Goal: Information Seeking & Learning: Find specific page/section

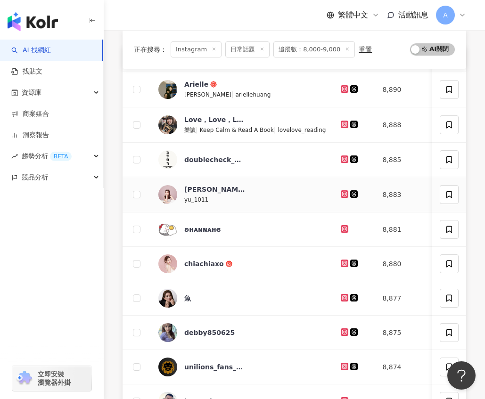
scroll to position [133, 0]
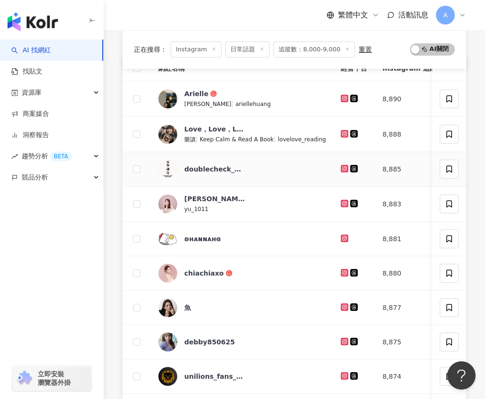
click at [264, 159] on td "doublecheck_182" at bounding box center [242, 169] width 182 height 34
click at [342, 99] on icon at bounding box center [345, 99] width 6 height 6
click at [342, 132] on icon at bounding box center [344, 133] width 4 height 4
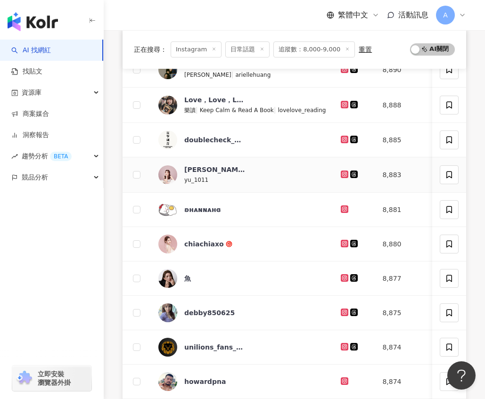
click at [341, 172] on g at bounding box center [345, 175] width 8 height 8
click at [342, 244] on icon at bounding box center [344, 243] width 4 height 4
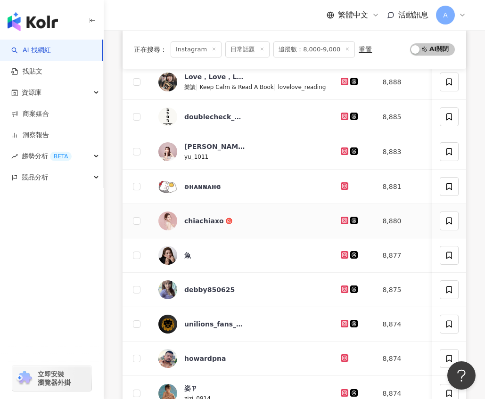
scroll to position [189, 0]
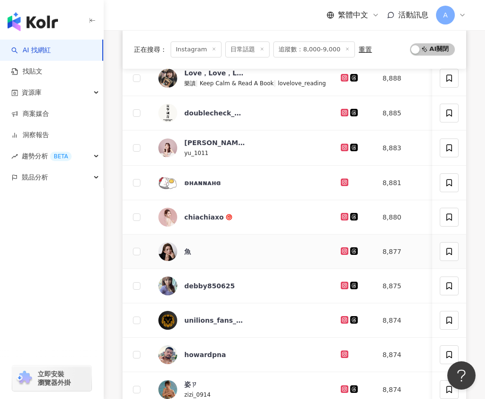
click at [342, 250] on icon at bounding box center [345, 251] width 6 height 6
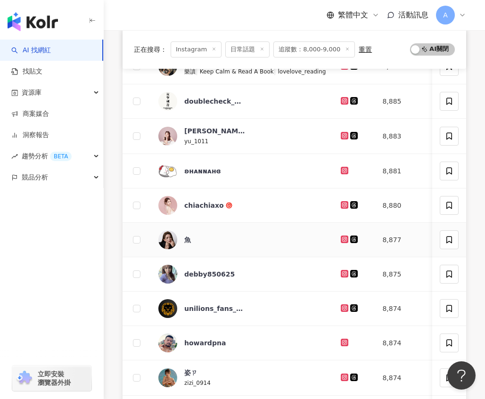
scroll to position [229, 0]
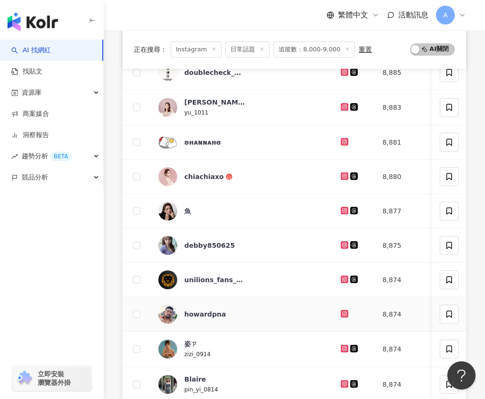
click at [341, 316] on g at bounding box center [345, 314] width 8 height 8
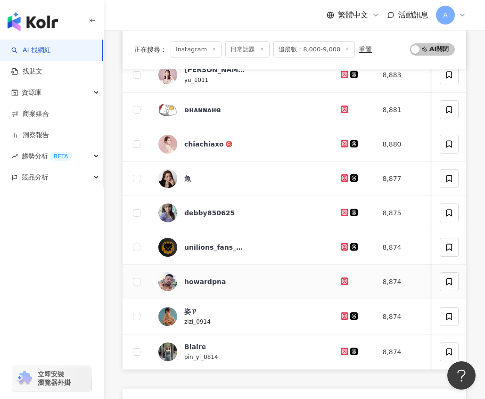
scroll to position [273, 0]
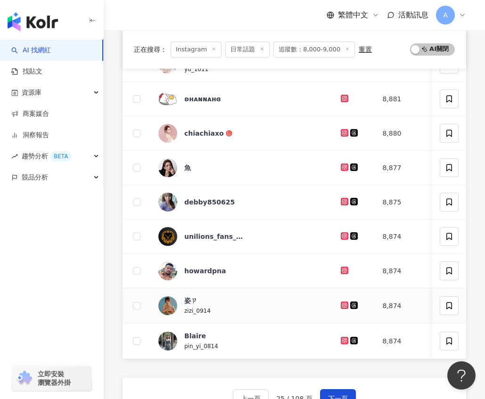
click at [344, 304] on icon at bounding box center [344, 304] width 1 height 1
click at [342, 339] on icon at bounding box center [345, 341] width 6 height 6
click at [344, 391] on button "下一頁" at bounding box center [338, 398] width 36 height 19
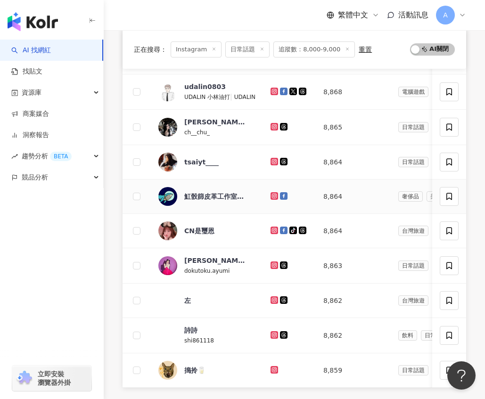
scroll to position [267, 0]
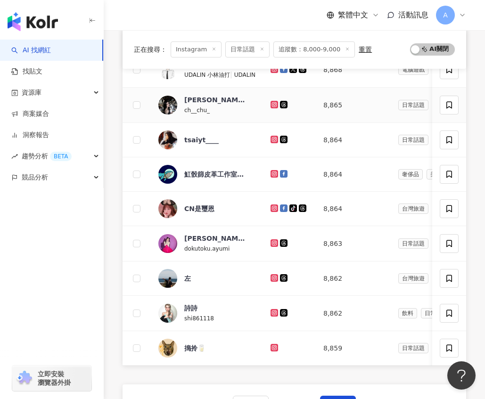
click at [273, 104] on icon at bounding box center [274, 105] width 8 height 8
click at [277, 136] on icon at bounding box center [274, 140] width 8 height 8
click at [276, 207] on icon at bounding box center [274, 208] width 4 height 4
click at [276, 241] on icon at bounding box center [274, 243] width 4 height 4
click at [277, 274] on icon at bounding box center [274, 278] width 8 height 8
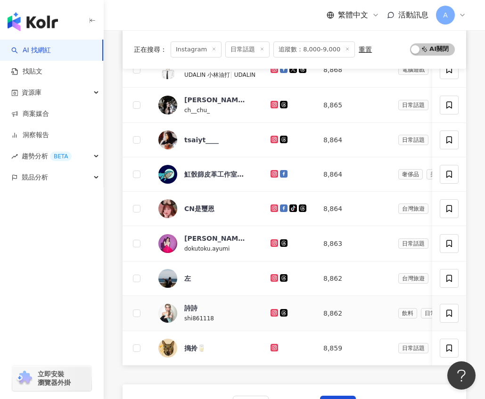
click at [276, 314] on icon at bounding box center [274, 312] width 4 height 4
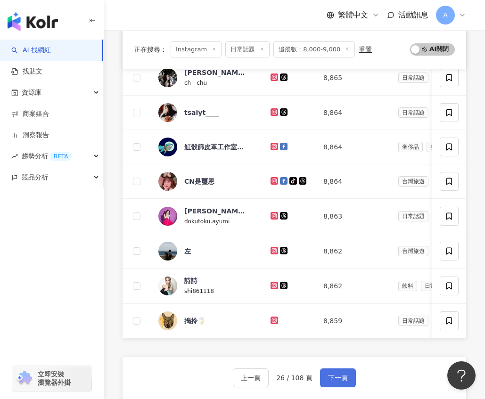
click at [330, 372] on button "下一頁" at bounding box center [338, 377] width 36 height 19
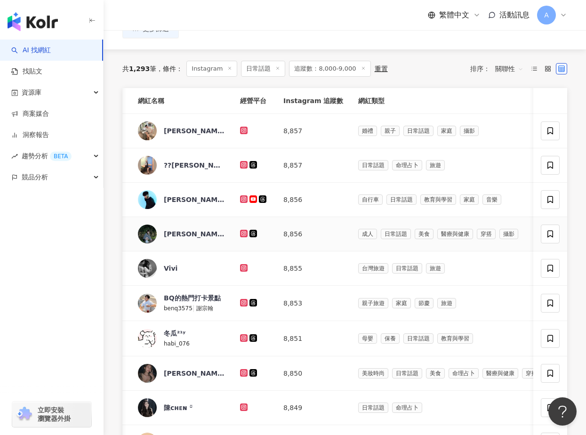
scroll to position [0, 22]
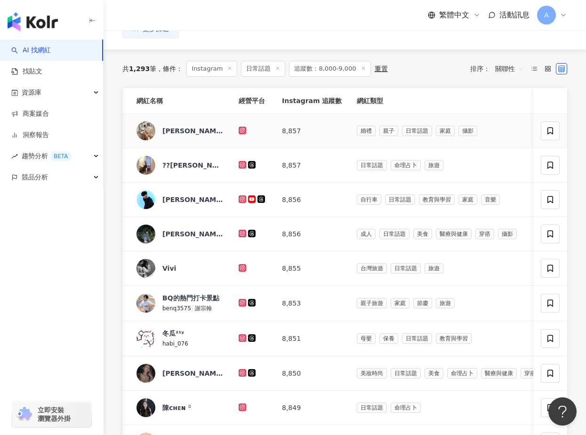
click at [244, 129] on icon at bounding box center [243, 131] width 6 height 6
click at [240, 165] on icon at bounding box center [243, 165] width 6 height 6
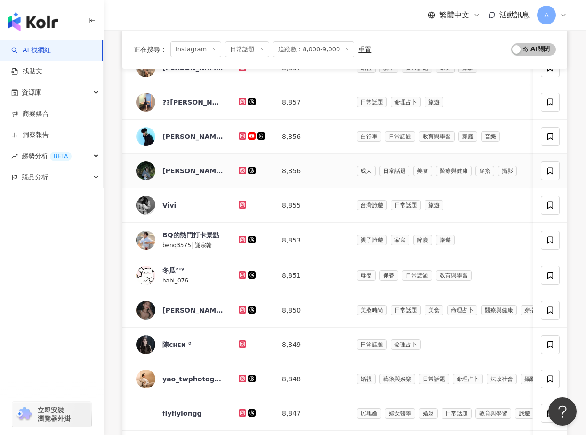
scroll to position [180, 0]
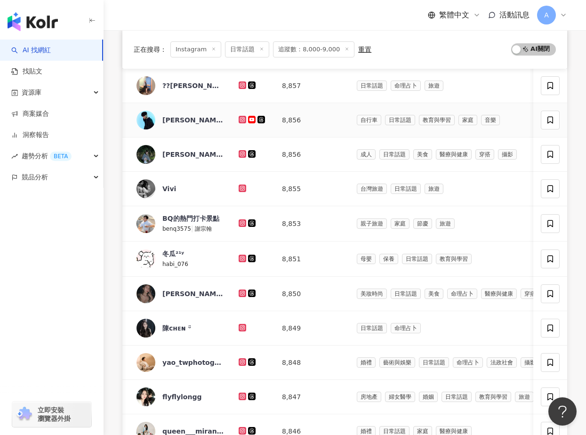
click at [245, 120] on icon at bounding box center [243, 120] width 8 height 8
click at [244, 152] on g at bounding box center [243, 154] width 8 height 8
click at [244, 185] on icon at bounding box center [243, 189] width 8 height 8
click at [243, 221] on icon at bounding box center [243, 223] width 6 height 6
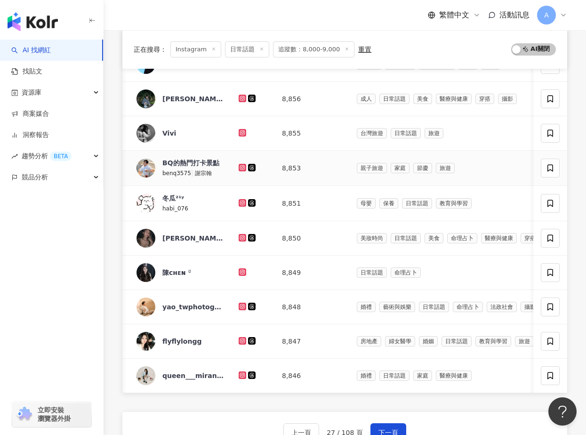
scroll to position [249, 0]
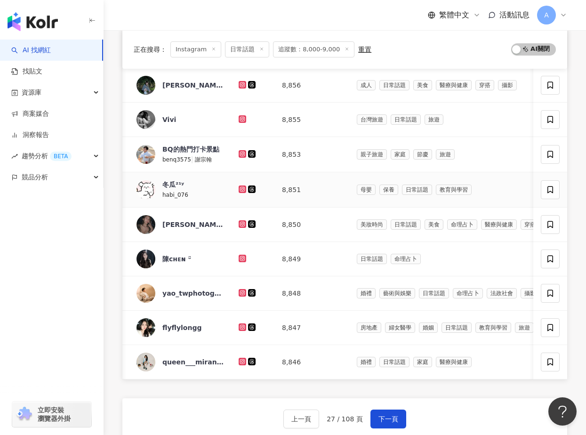
click at [243, 189] on icon at bounding box center [243, 190] width 6 height 6
click at [244, 222] on icon at bounding box center [243, 224] width 4 height 4
click at [243, 261] on icon at bounding box center [243, 259] width 6 height 6
click at [243, 295] on icon at bounding box center [243, 293] width 6 height 6
click at [242, 327] on icon at bounding box center [243, 328] width 6 height 6
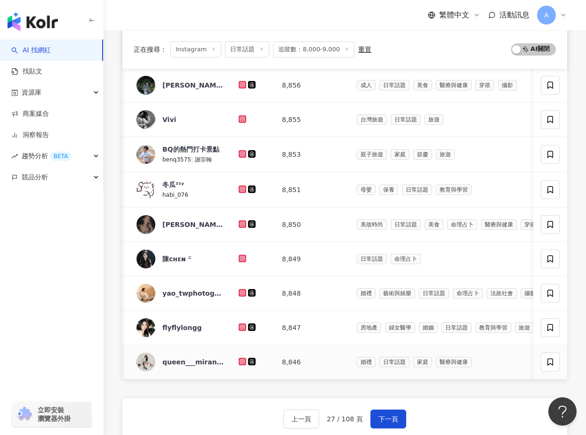
click at [242, 363] on icon at bounding box center [243, 361] width 4 height 4
